Goal: Obtain resource: Download file/media

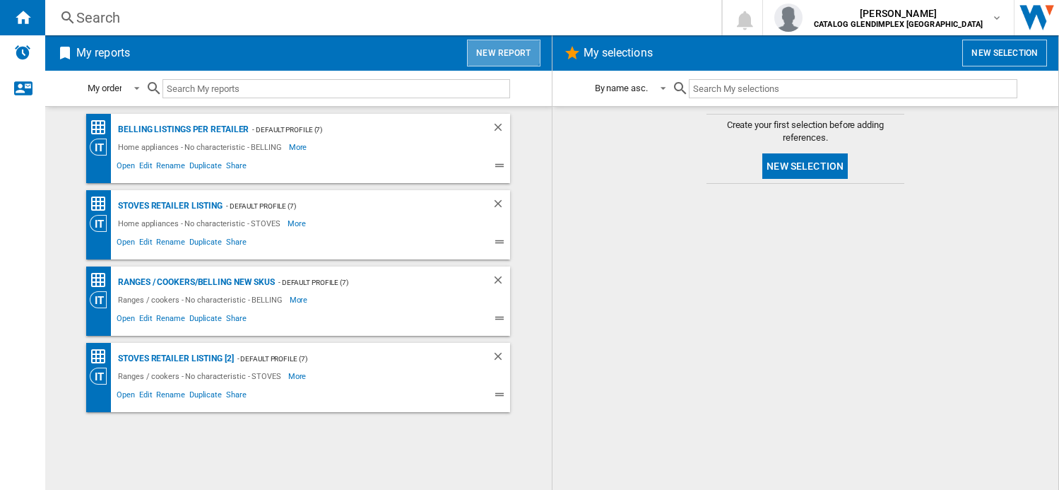
click at [504, 40] on button "New report" at bounding box center [503, 53] width 73 height 27
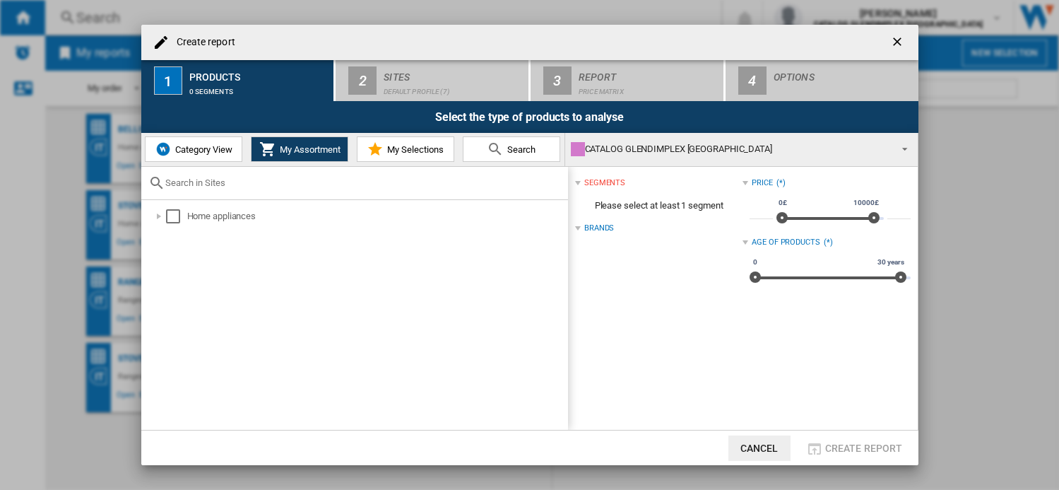
click at [203, 138] on button "Category View" at bounding box center [193, 148] width 97 height 25
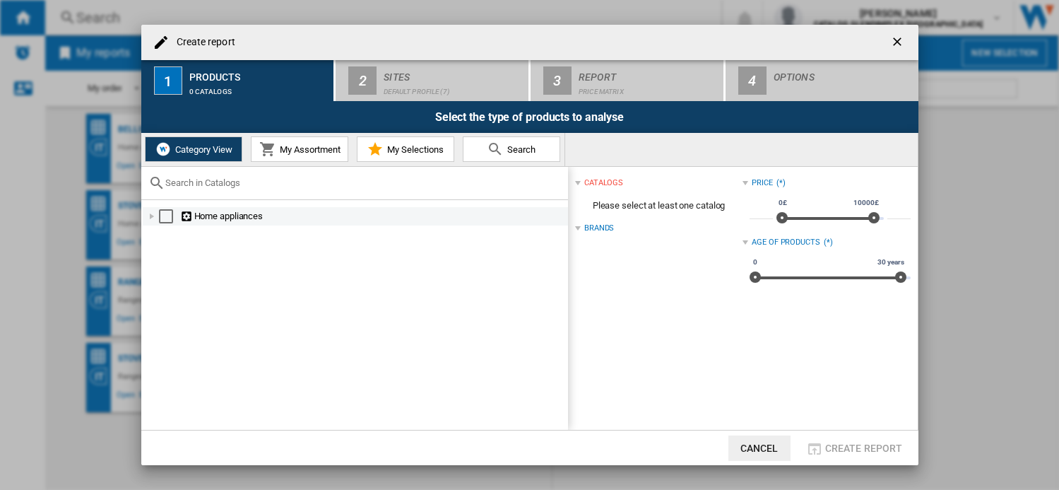
click at [150, 220] on div at bounding box center [152, 216] width 14 height 14
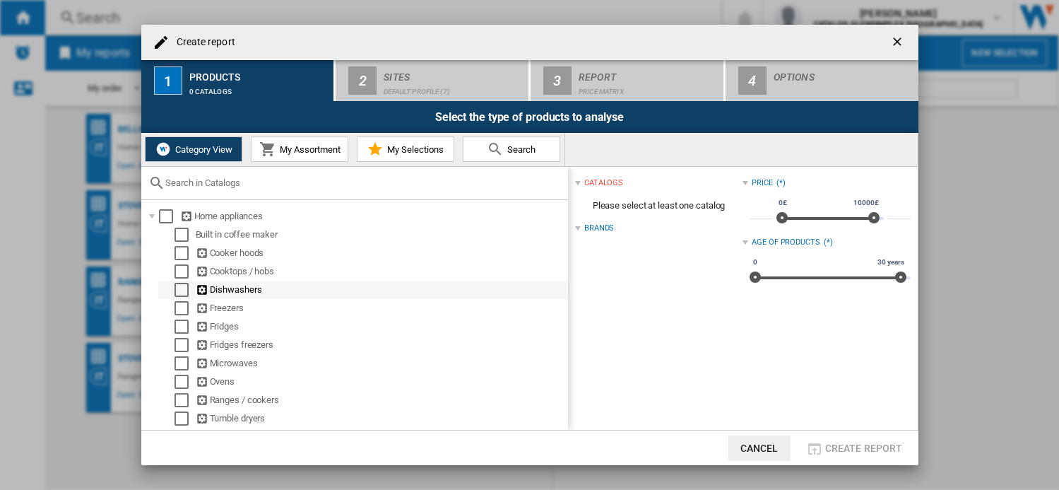
scroll to position [53, 0]
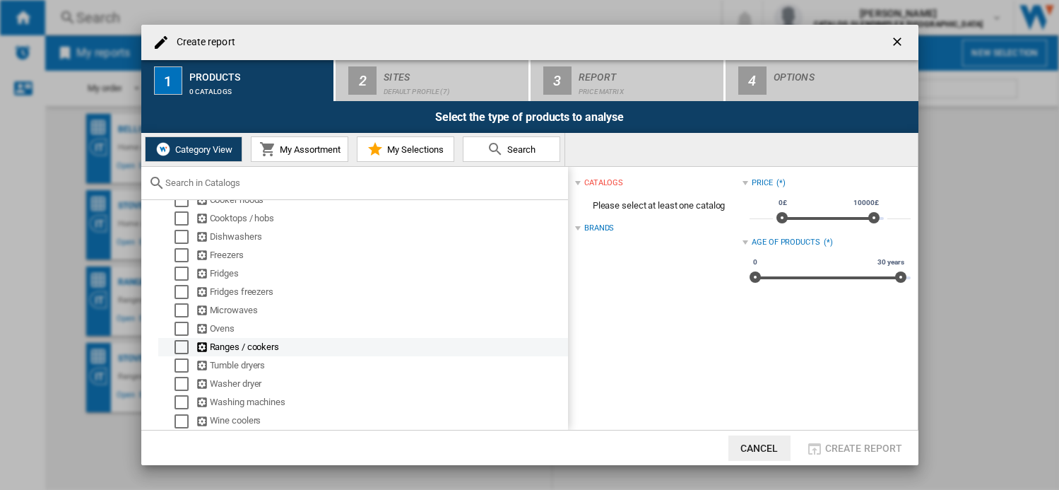
click at [191, 350] on md-checkbox "Select" at bounding box center [184, 347] width 21 height 14
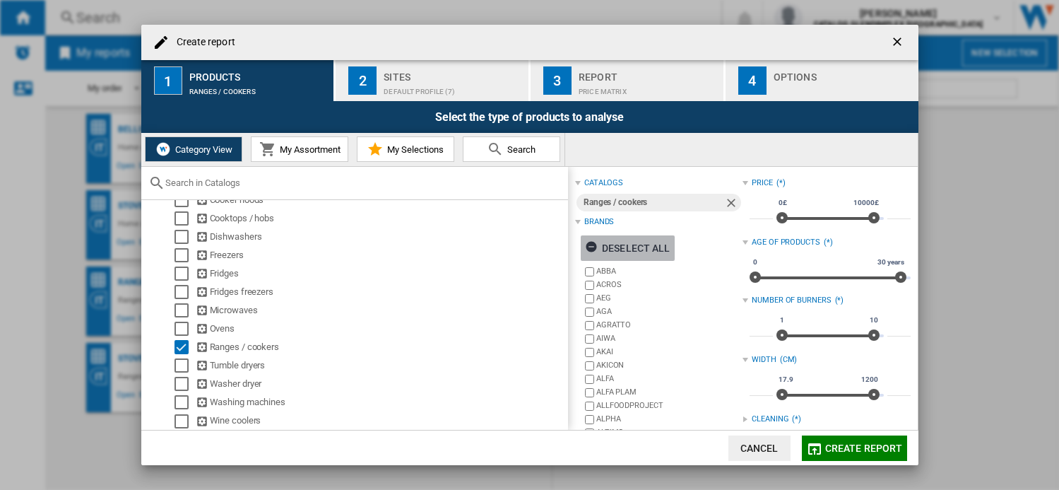
click at [590, 241] on ng-md-icon "button" at bounding box center [593, 248] width 17 height 17
click at [608, 240] on div "Select all" at bounding box center [621, 247] width 73 height 25
click at [600, 241] on ng-md-icon "button" at bounding box center [593, 248] width 17 height 17
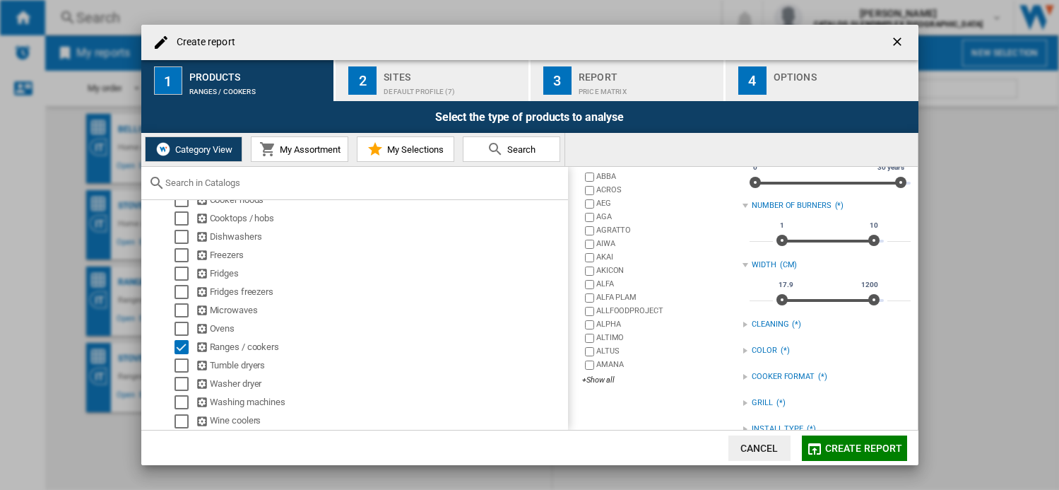
scroll to position [212, 0]
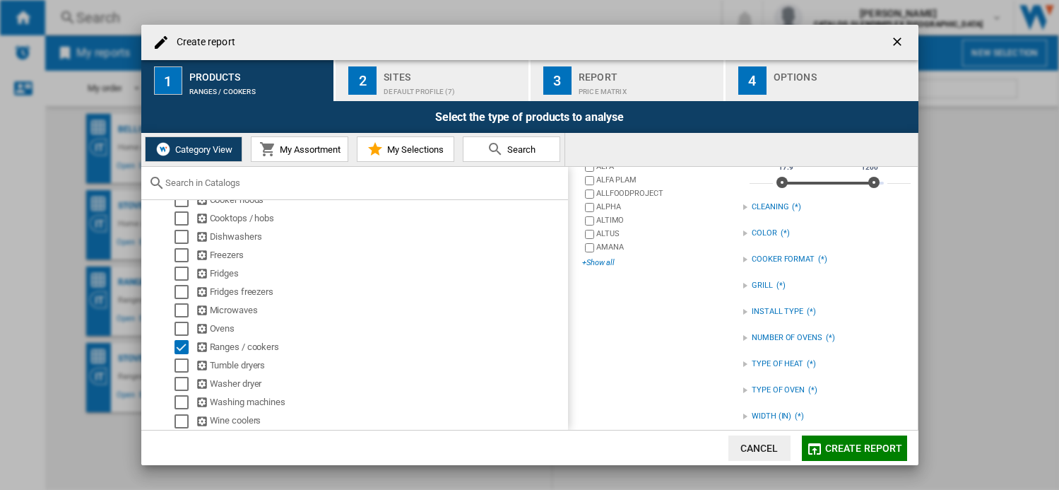
click at [603, 261] on div "+Show all" at bounding box center [662, 262] width 160 height 11
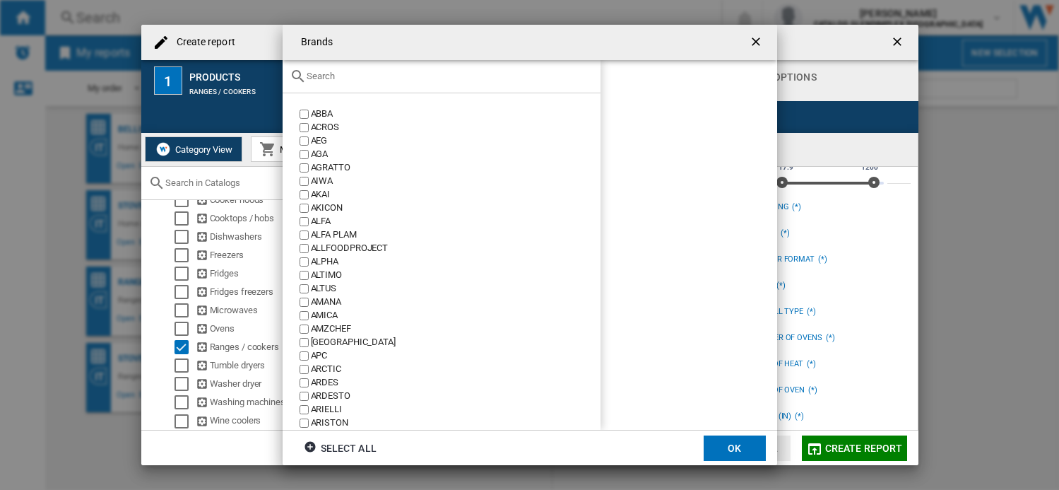
click at [369, 89] on div at bounding box center [442, 76] width 318 height 33
click at [371, 84] on div at bounding box center [442, 76] width 318 height 33
click at [369, 81] on input "text" at bounding box center [450, 76] width 287 height 11
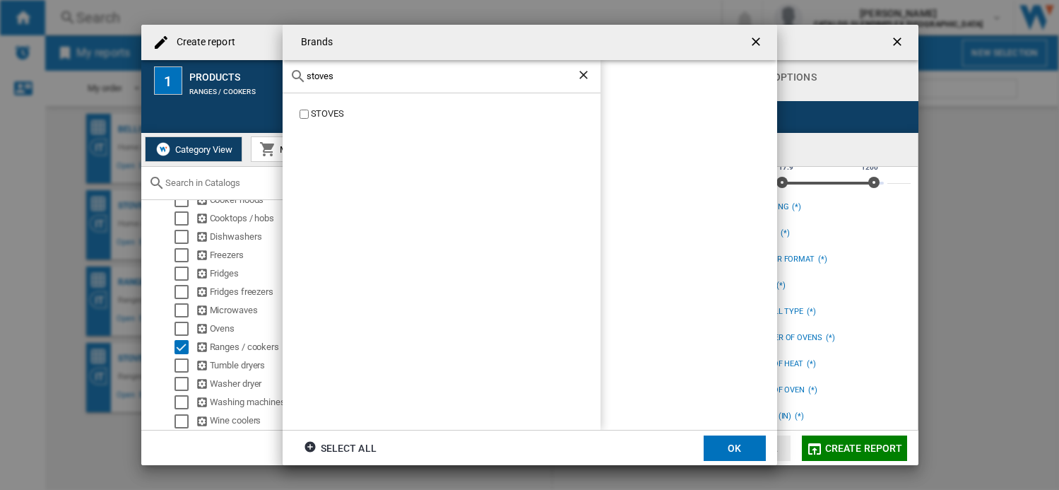
type input "stoves"
click at [309, 117] on label "STOVES" at bounding box center [449, 113] width 304 height 13
drag, startPoint x: 757, startPoint y: 437, endPoint x: 722, endPoint y: 468, distance: 47.0
click at [757, 435] on button "OK" at bounding box center [735, 447] width 62 height 25
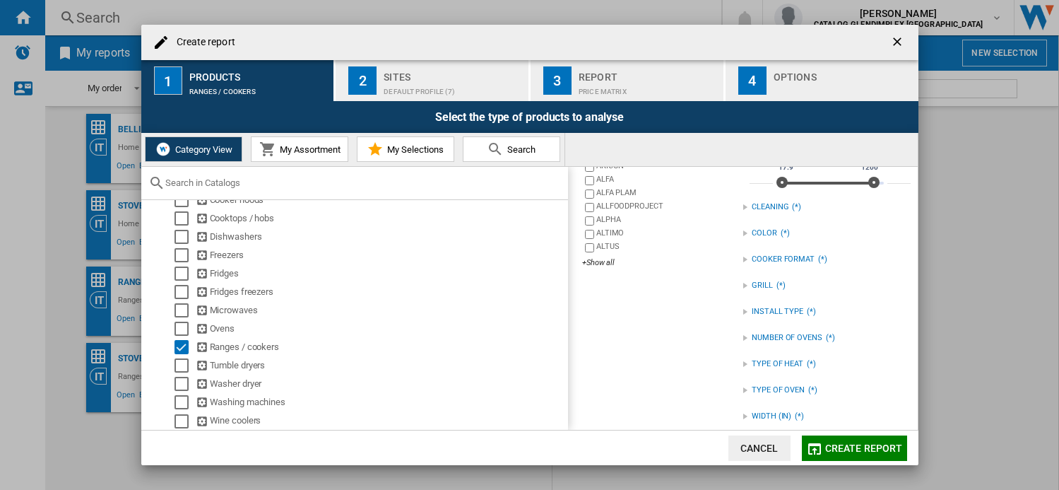
scroll to position [24, 0]
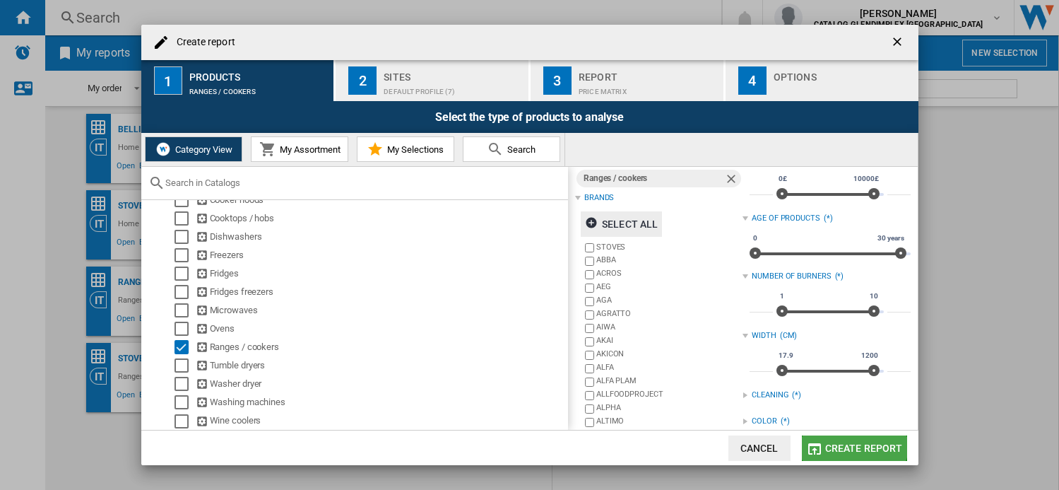
click at [847, 439] on button "Create report" at bounding box center [854, 447] width 105 height 25
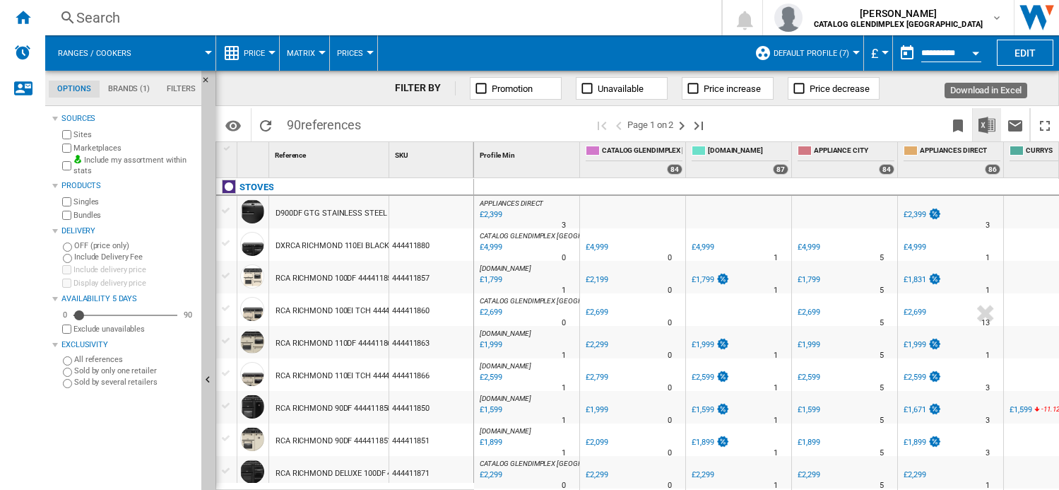
click at [988, 122] on img "Download in Excel" at bounding box center [986, 125] width 17 height 17
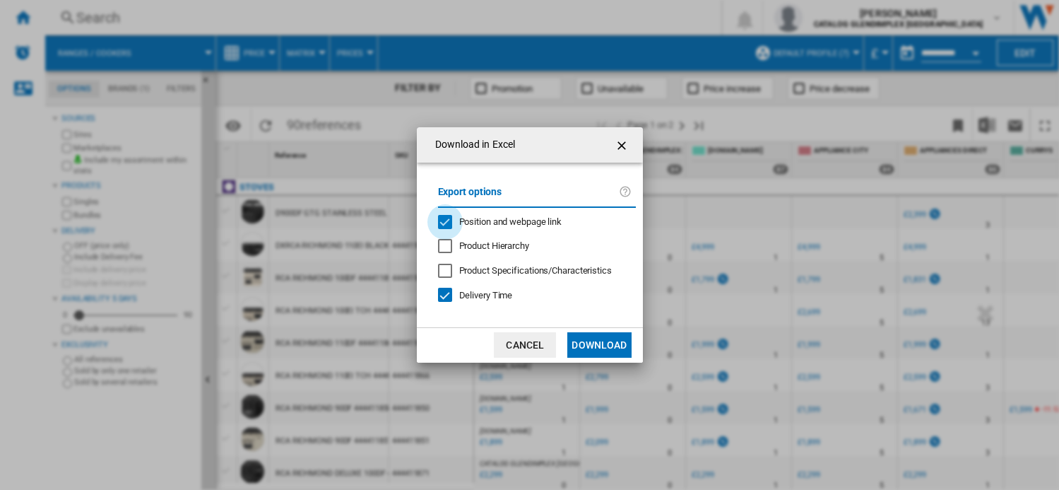
click at [439, 220] on div "Position and webpage link" at bounding box center [445, 222] width 14 height 14
click at [625, 340] on button "Download" at bounding box center [599, 344] width 64 height 25
